Goal: Transaction & Acquisition: Purchase product/service

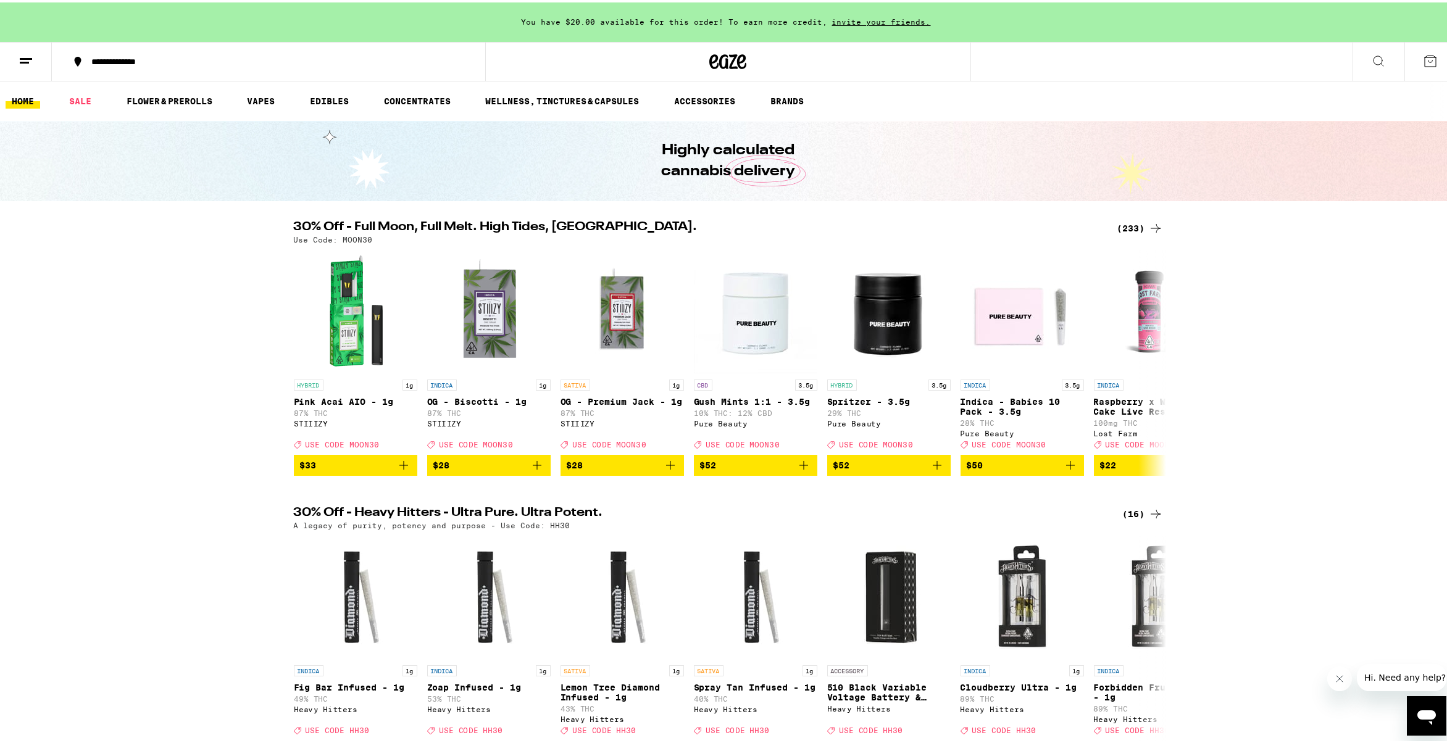
click at [1136, 225] on div "(233)" at bounding box center [1140, 225] width 46 height 15
